Goal: Task Accomplishment & Management: Manage account settings

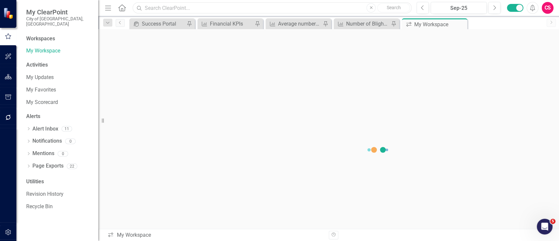
click at [229, 8] on input "text" at bounding box center [272, 7] width 279 height 11
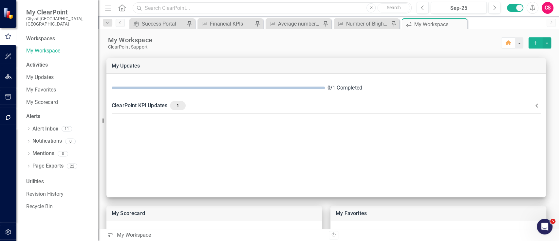
paste input "Number of Blighted, DB, and Zoning Service"
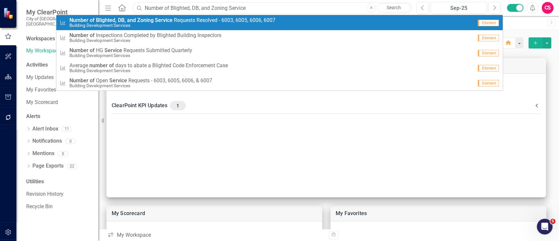
type input "Number of Blighted, DB, and Zoning Service"
click at [215, 20] on span "Number of Blighted, DB, and Zoning Service R e q u e s t s R e s o l v e d - 6 …" at bounding box center [172, 20] width 206 height 6
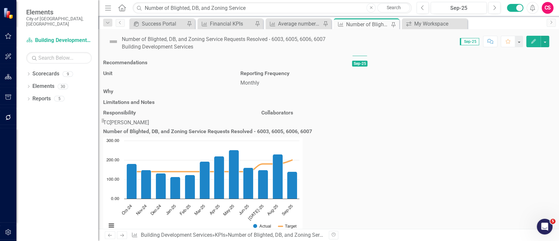
click at [326, 36] on div "Number of Blighted, DB, and Zoning Service Requests Resolved - 6003, 6005, 6006…" at bounding box center [224, 40] width 204 height 8
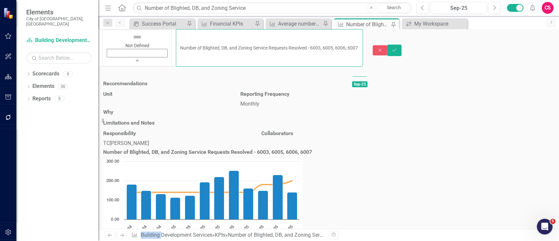
click at [343, 40] on input "Number of Blighted, DB, and Zoning Service Requests Resolved - 6003, 6005, 6006…" at bounding box center [269, 47] width 187 height 37
type input "Number of Blighted, DB, and Zoning Service Requests Resolved - 6003, 6005, 6006…"
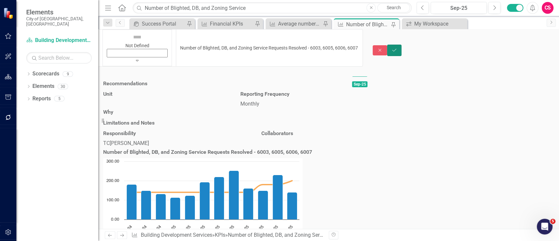
click at [402, 45] on button "Save" at bounding box center [394, 50] width 14 height 11
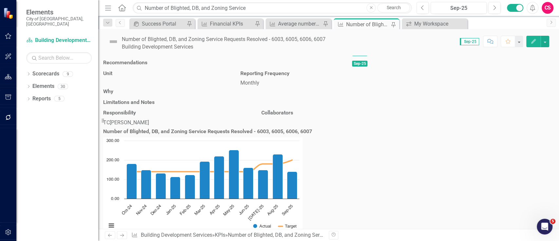
click at [326, 38] on div "Number of Blighted, DB, and Zoning Service Requests Resolved - 6003, 6005, 6006…" at bounding box center [224, 40] width 204 height 8
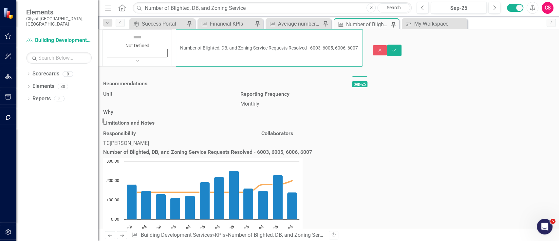
click at [343, 35] on input "Number of Blighted, DB, and Zoning Service Requests Resolved - 6003, 6005, 6006…" at bounding box center [269, 47] width 187 height 37
click at [402, 45] on button "Save" at bounding box center [394, 50] width 14 height 11
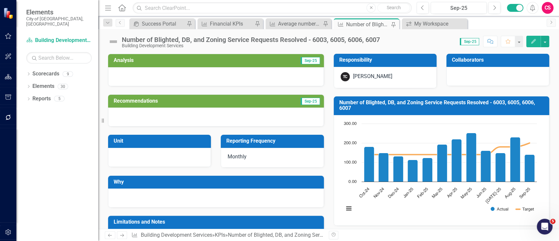
click at [377, 37] on div "Number of Blighted, DB, and Zoning Service Requests Resolved - 6003, 6005, 6006…" at bounding box center [251, 39] width 258 height 7
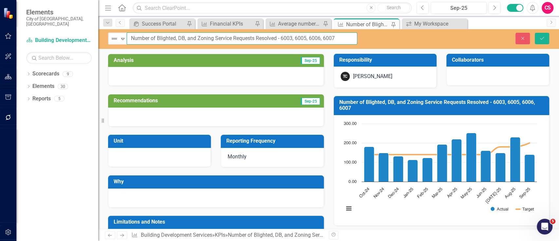
click at [347, 37] on input "Number of Blighted, DB, and Zoning Service Requests Resolved - 6003, 6005, 6006…" at bounding box center [242, 38] width 231 height 12
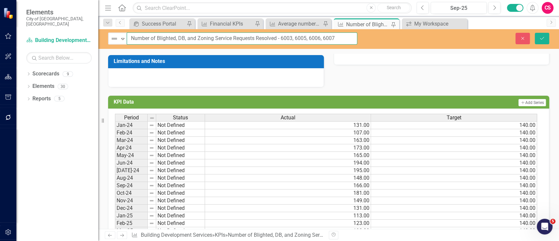
scroll to position [250, 0]
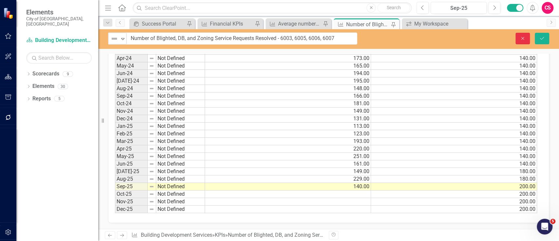
click at [526, 41] on button "Close" at bounding box center [523, 38] width 14 height 11
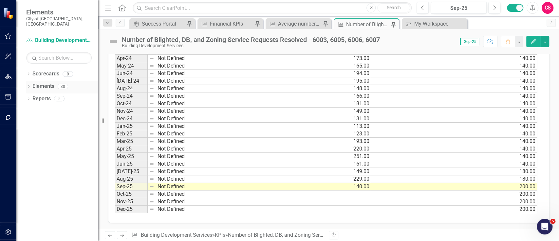
click at [46, 83] on link "Elements" at bounding box center [43, 87] width 22 height 8
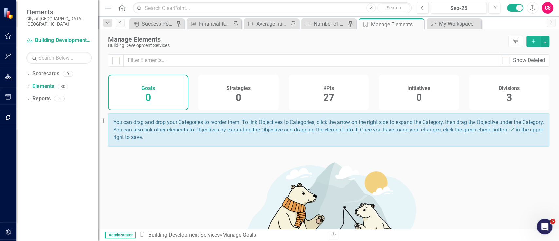
click at [349, 106] on div "KPIs 27" at bounding box center [329, 92] width 80 height 35
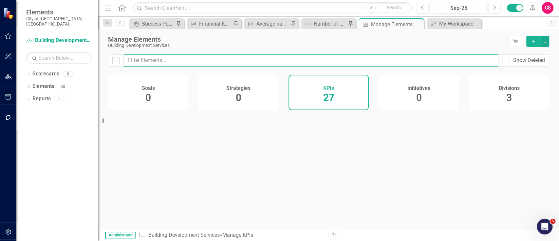
click at [336, 60] on input "text" at bounding box center [311, 60] width 374 height 12
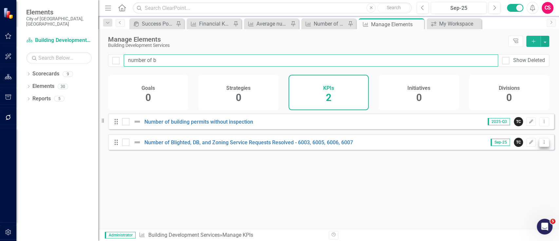
type input "number of b"
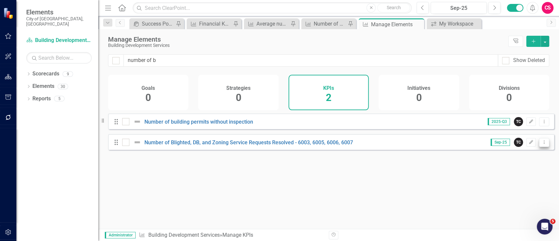
click at [542, 144] on icon "Dropdown Menu" at bounding box center [545, 142] width 6 height 4
click at [514, 177] on link "Copy Duplicate KPI" at bounding box center [519, 182] width 52 height 12
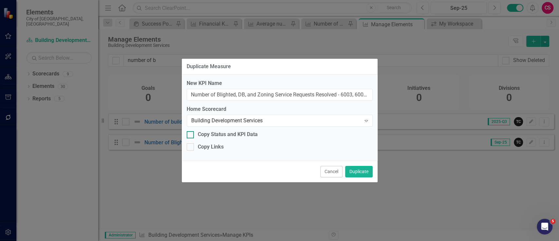
click at [249, 135] on div "Copy Status and KPI Data" at bounding box center [228, 135] width 60 height 8
click at [191, 135] on input "Copy Status and KPI Data" at bounding box center [189, 133] width 4 height 4
checkbox input "true"
click at [198, 145] on div "Copy Links" at bounding box center [211, 147] width 26 height 8
click at [191, 145] on input "Copy Links" at bounding box center [189, 145] width 4 height 4
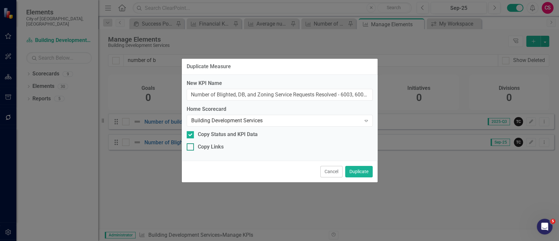
checkbox input "true"
click at [349, 95] on input "Number of Blighted, DB, and Zoning Service Requests Resolved - 6003, 6005, 6006…" at bounding box center [280, 95] width 186 height 12
type input "Number of Blighted, DB, and Zoning Service Requests Resolved - 6003, 6005, 6006…"
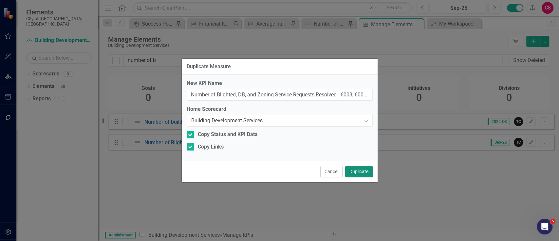
click at [364, 166] on button "Duplicate" at bounding box center [359, 171] width 28 height 11
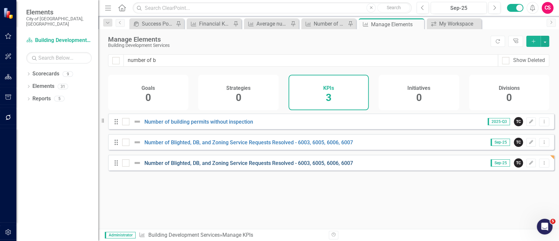
click at [328, 165] on link "Number of Blighted, DB, and Zoning Service Requests Resolved - 6003, 6005, 6006…" at bounding box center [248, 163] width 209 height 6
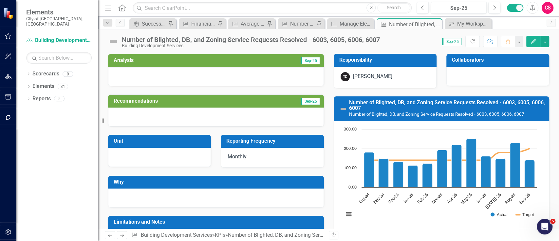
click at [379, 36] on div "Number of Blighted, DB, and Zoning Service Requests Resolved - 6003, 6005, 6006…" at bounding box center [251, 39] width 258 height 7
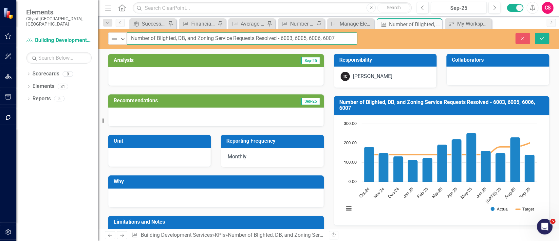
click at [346, 37] on input "Number of Blighted, DB, and Zoning Service Requests Resolved - 6003, 6005, 6006…" at bounding box center [242, 38] width 231 height 12
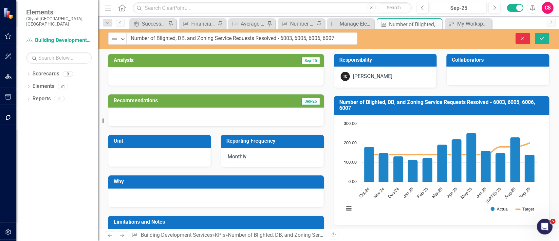
click at [522, 39] on icon "Close" at bounding box center [523, 38] width 6 height 5
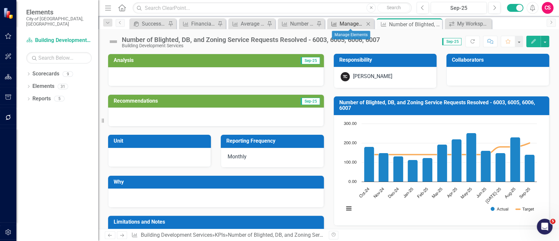
click at [342, 23] on div "Manage Elements" at bounding box center [352, 24] width 25 height 8
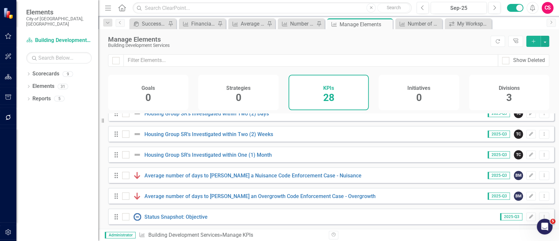
scroll to position [398, 0]
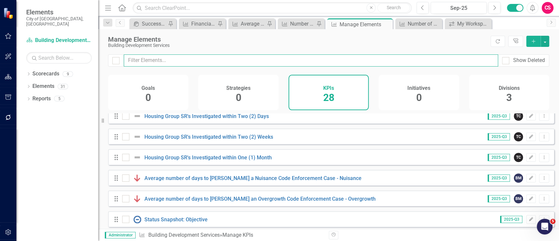
click at [288, 59] on input "text" at bounding box center [311, 60] width 374 height 12
paste input "Number of Blighted, DB, and Zoning Service"
type input "Number of Blighted, DB, and Zoning Service"
checkbox input "false"
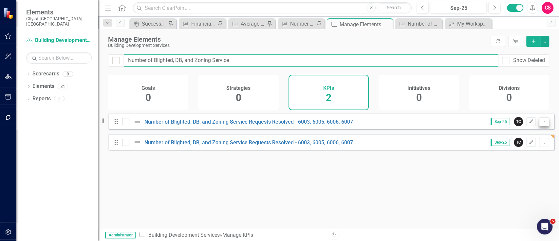
type input "Number of Blighted, DB, and Zoning Service"
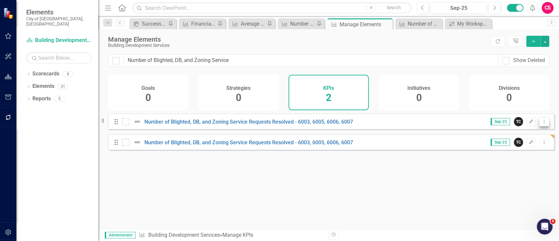
click at [541, 126] on button "Dropdown Menu" at bounding box center [544, 121] width 10 height 9
click at [495, 176] on link "Trash Delete KPI" at bounding box center [519, 173] width 52 height 12
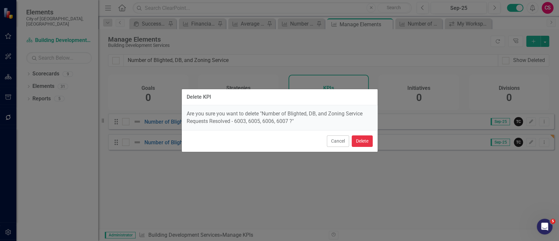
click at [368, 143] on button "Delete" at bounding box center [362, 140] width 21 height 11
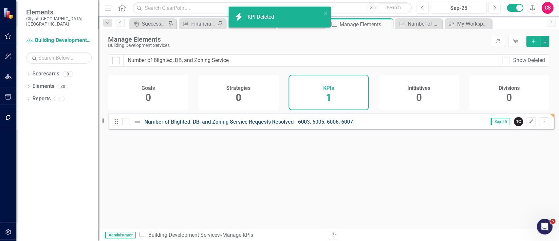
click at [295, 125] on link "Number of Blighted, DB, and Zoning Service Requests Resolved - 6003, 6005, 6006…" at bounding box center [248, 122] width 209 height 6
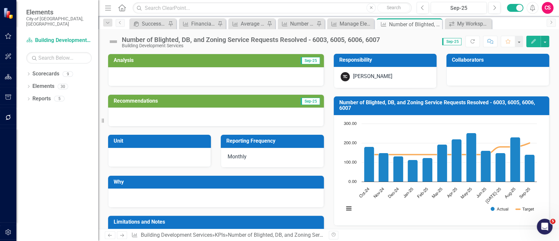
click at [380, 36] on div "Number of Blighted, DB, and Zoning Service Requests Resolved - 6003, 6005, 6006…" at bounding box center [251, 39] width 258 height 7
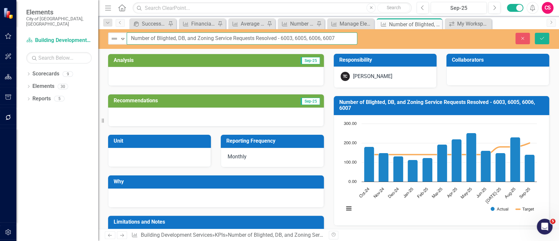
click at [335, 37] on input "Number of Blighted, DB, and Zoning Service Requests Resolved - 6003, 6005, 6006…" at bounding box center [242, 38] width 231 height 12
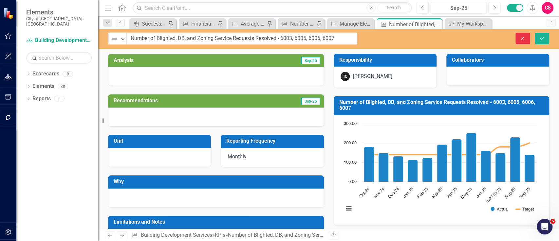
click at [517, 33] on button "Close" at bounding box center [523, 38] width 14 height 11
